Goal: Task Accomplishment & Management: Use online tool/utility

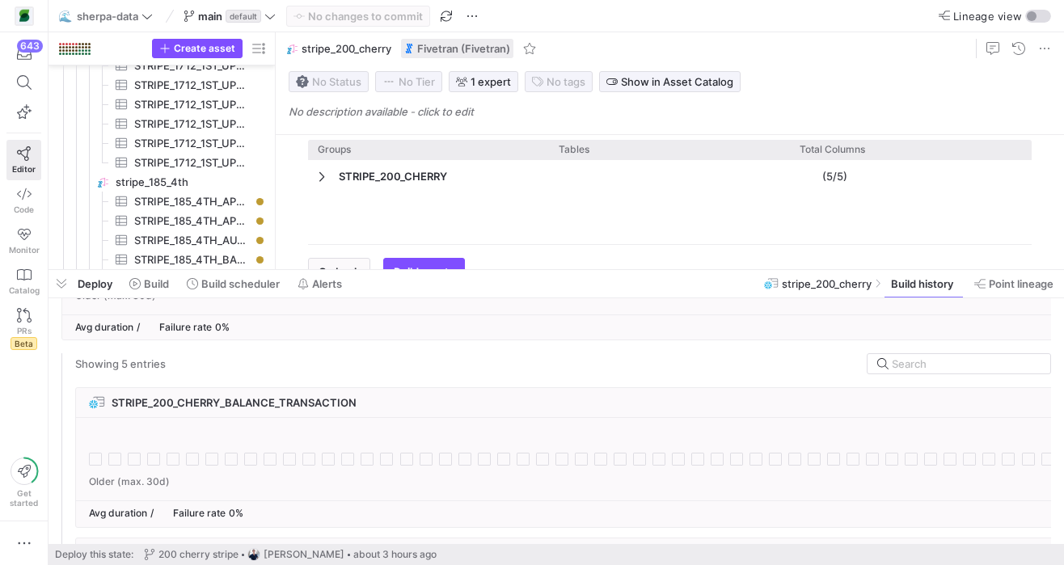
scroll to position [167, 0]
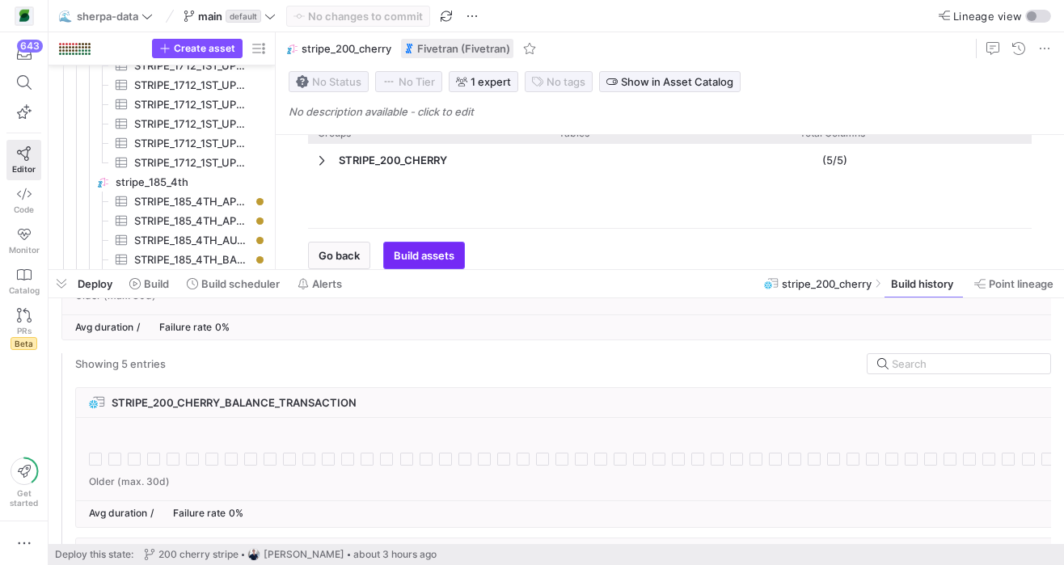
click at [447, 251] on span "Build assets" at bounding box center [424, 255] width 61 height 13
click at [439, 254] on span "Build assets" at bounding box center [424, 255] width 61 height 13
click at [446, 216] on div "Reload Groups Tables Drag here to set column labels Groups Tables" at bounding box center [669, 181] width 749 height 176
click at [421, 247] on span "button" at bounding box center [424, 256] width 80 height 26
